Goal: Navigation & Orientation: Find specific page/section

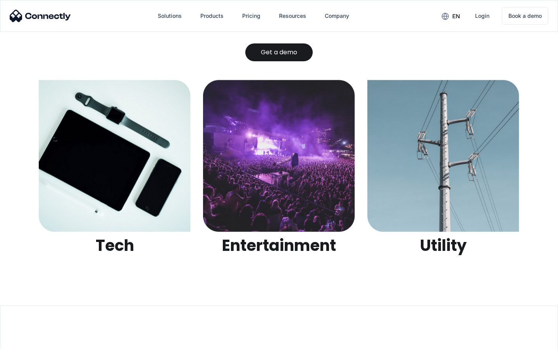
scroll to position [2444, 0]
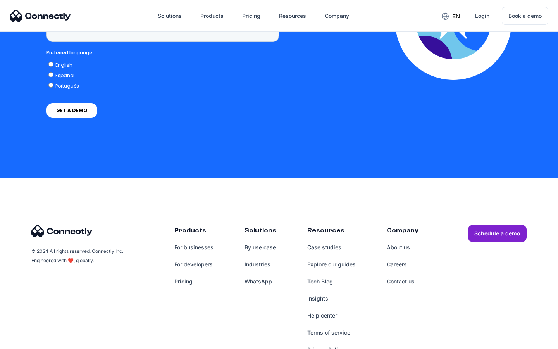
scroll to position [3193, 0]
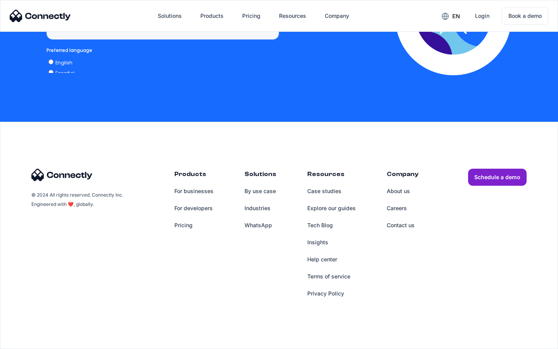
scroll to position [1583, 0]
